Goal: Task Accomplishment & Management: Manage account settings

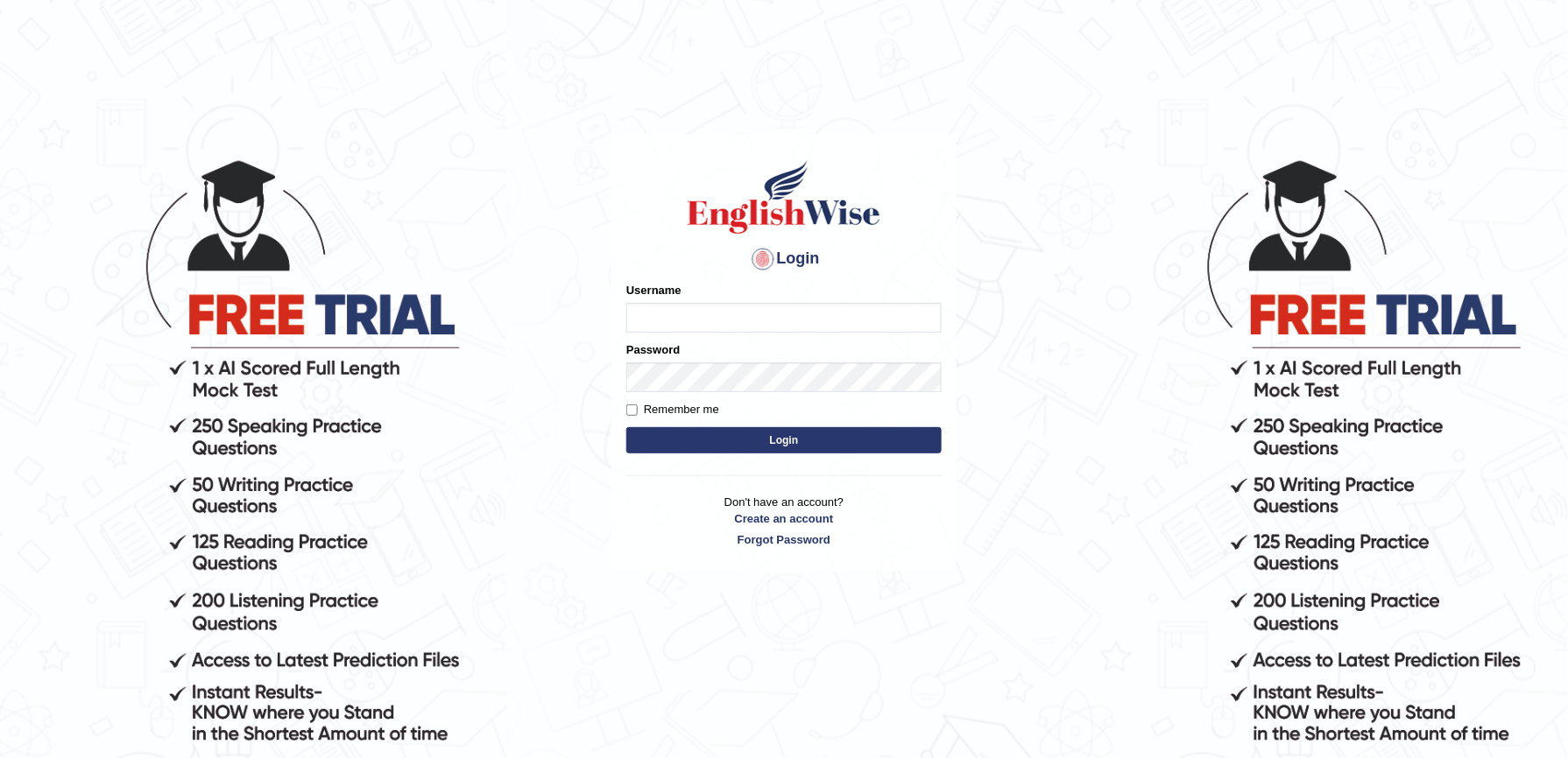
click at [720, 317] on input "Username" at bounding box center [784, 317] width 316 height 30
